Goal: Find contact information: Find contact information

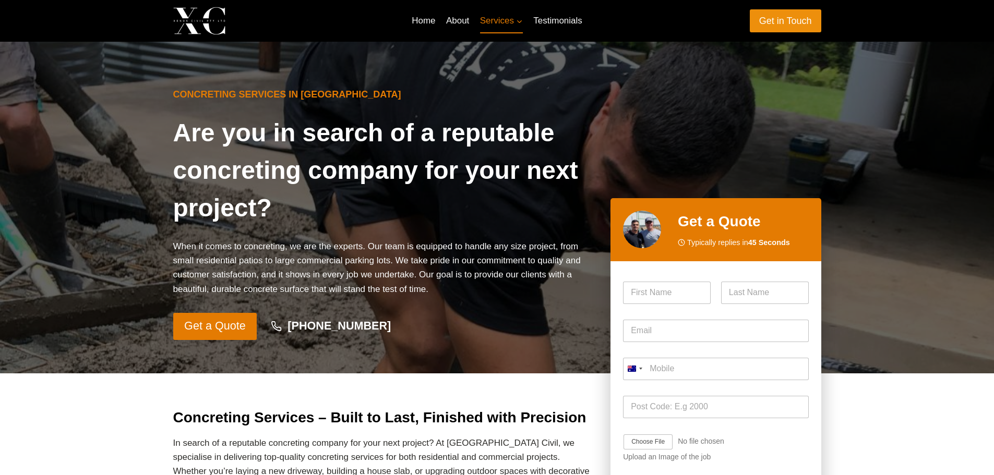
click at [788, 18] on link "Get in Touch" at bounding box center [785, 20] width 71 height 22
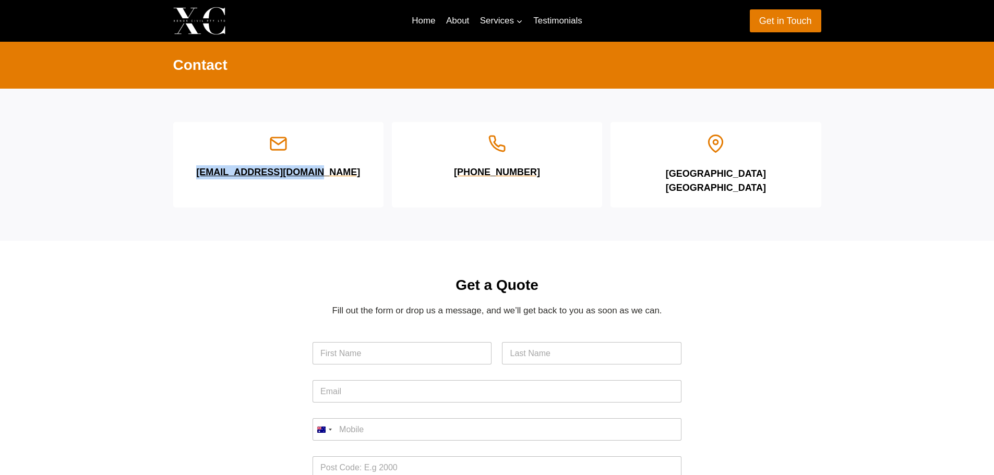
drag, startPoint x: 204, startPoint y: 149, endPoint x: 347, endPoint y: 179, distance: 146.0
click at [347, 179] on div "[EMAIL_ADDRESS][DOMAIN_NAME]" at bounding box center [278, 165] width 210 height 86
copy h6 "[EMAIL_ADDRESS][DOMAIN_NAME]"
click at [847, 299] on div "Get a Quote Fill out the form or drop us a message, and we’ll get back to you a…" at bounding box center [497, 461] width 994 height 440
